Goal: Obtain resource: Download file/media

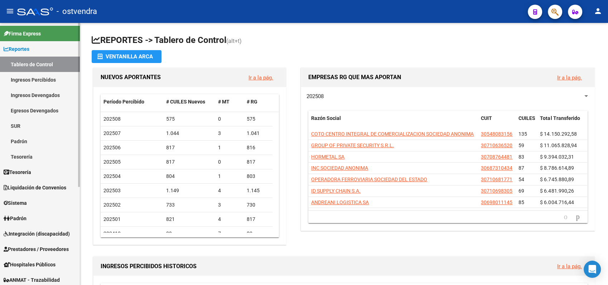
click at [28, 187] on span "Liquidación de Convenios" at bounding box center [35, 188] width 63 height 8
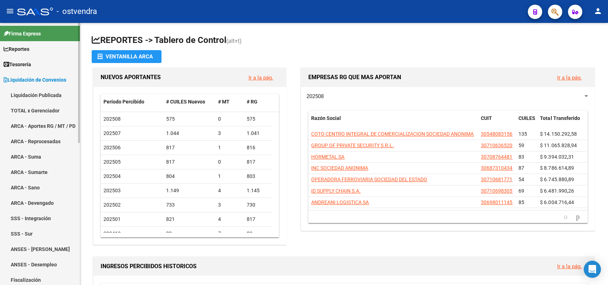
click at [26, 111] on link "TOTAL x Gerenciador" at bounding box center [40, 110] width 80 height 15
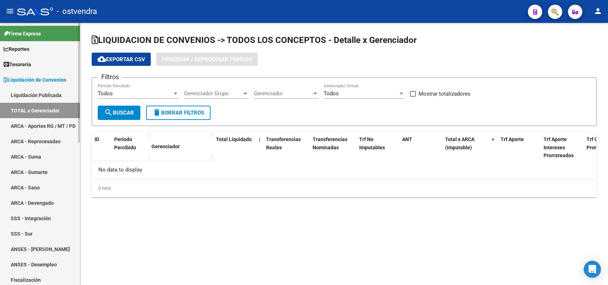
checkbox input "true"
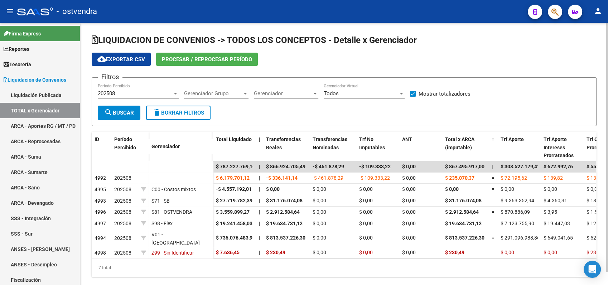
click at [117, 94] on div "202508" at bounding box center [135, 93] width 74 height 6
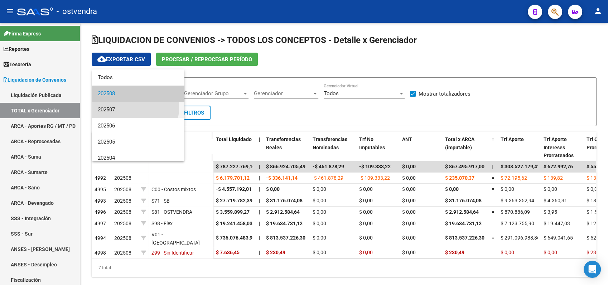
click at [113, 107] on span "202507" at bounding box center [138, 110] width 81 height 16
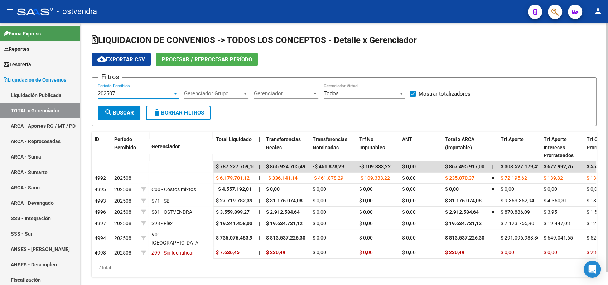
click at [120, 112] on span "search Buscar" at bounding box center [119, 113] width 30 height 6
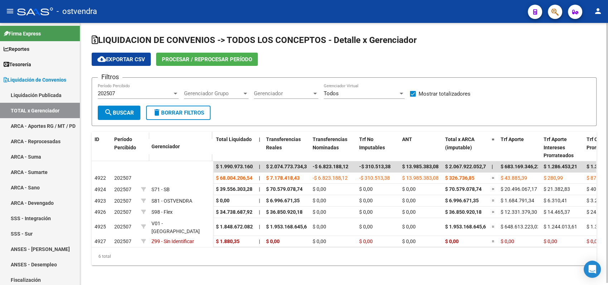
click at [112, 58] on span "cloud_download Exportar CSV" at bounding box center [121, 59] width 48 height 6
click at [123, 96] on div "202507" at bounding box center [135, 93] width 74 height 6
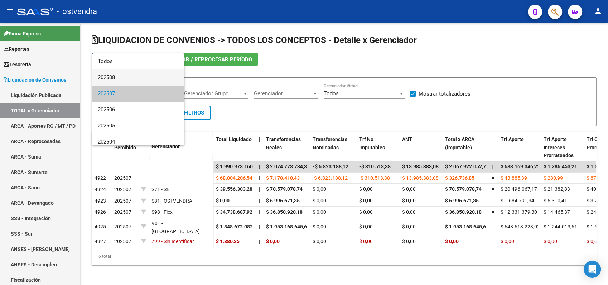
click at [117, 76] on span "202508" at bounding box center [138, 77] width 81 height 16
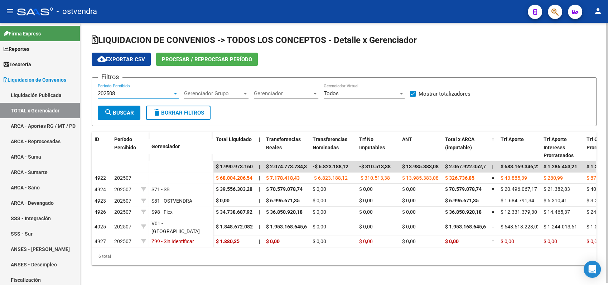
click at [128, 111] on span "search Buscar" at bounding box center [119, 113] width 30 height 6
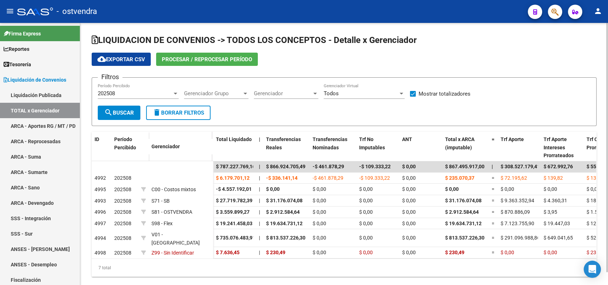
click at [135, 63] on button "cloud_download Exportar CSV" at bounding box center [121, 59] width 59 height 13
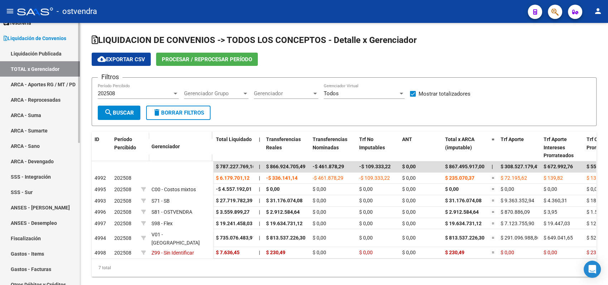
scroll to position [79, 0]
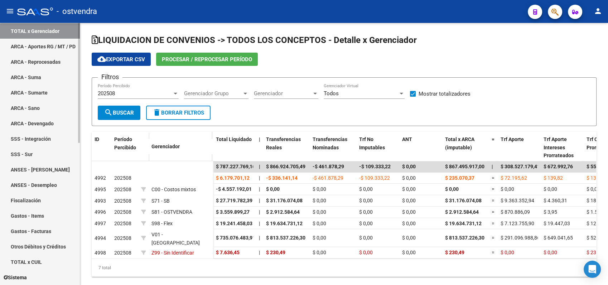
click at [30, 247] on link "Otros Débitos y Créditos" at bounding box center [40, 246] width 80 height 15
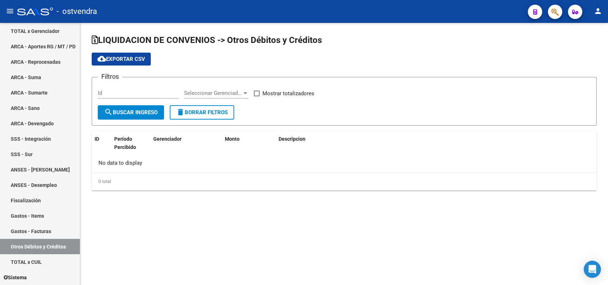
checkbox input "true"
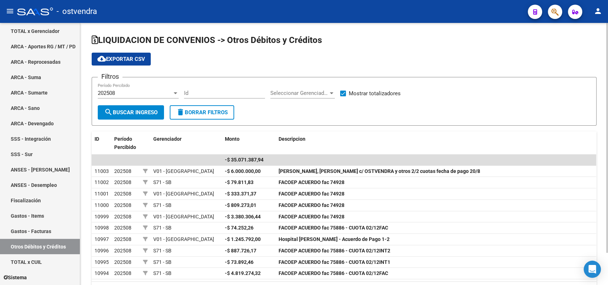
click at [109, 92] on span "202508" at bounding box center [106, 93] width 17 height 6
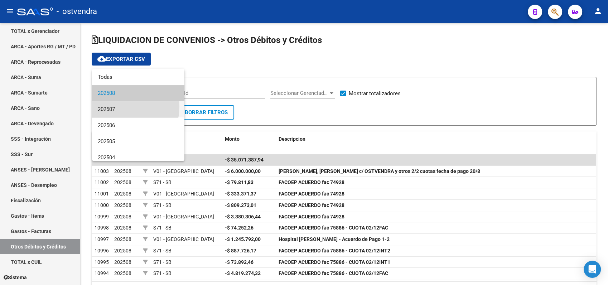
click at [115, 106] on span "202507" at bounding box center [138, 109] width 81 height 16
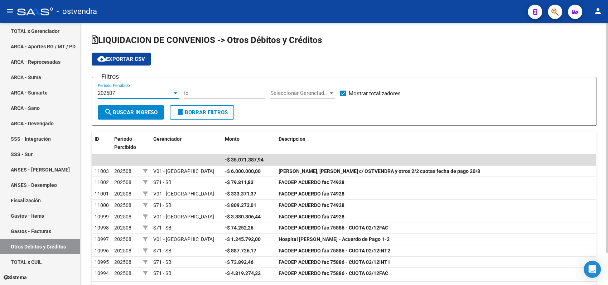
click at [133, 112] on span "search Buscar Ingreso" at bounding box center [130, 112] width 53 height 6
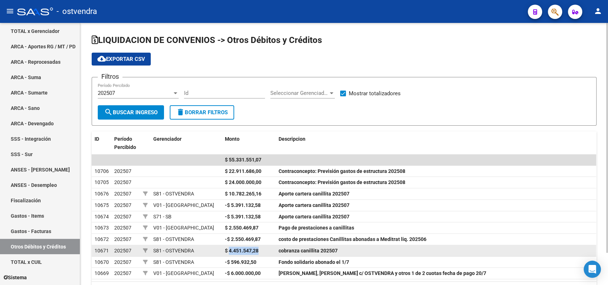
drag, startPoint x: 229, startPoint y: 249, endPoint x: 261, endPoint y: 250, distance: 32.2
click at [261, 250] on div "$ 4.451.547,28" at bounding box center [249, 251] width 48 height 8
